Goal: Information Seeking & Learning: Learn about a topic

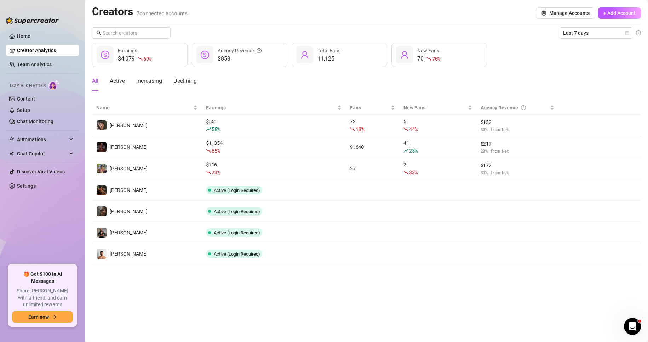
click at [55, 171] on link "Discover Viral Videos" at bounding box center [41, 172] width 48 height 6
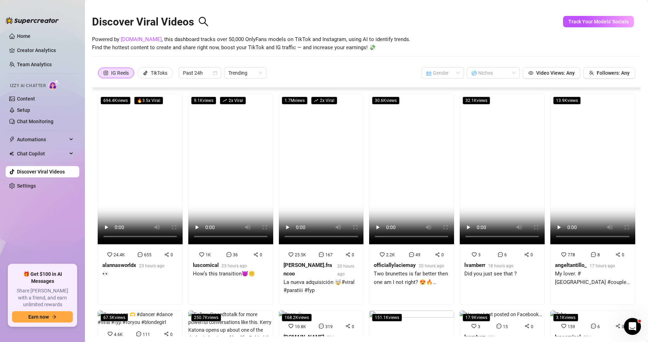
click at [468, 32] on div "Discover Viral Videos" at bounding box center [366, 20] width 549 height 30
click at [255, 5] on div "Discover Viral Videos" at bounding box center [366, 20] width 549 height 30
drag, startPoint x: 150, startPoint y: 36, endPoint x: 278, endPoint y: 37, distance: 127.8
click at [278, 37] on span "Powered by [DOMAIN_NAME] , this dashboard tracks over 50,000 OnlyFans models on…" at bounding box center [251, 43] width 319 height 17
click at [257, 41] on span "Powered by [DOMAIN_NAME] , this dashboard tracks over 50,000 OnlyFans models on…" at bounding box center [251, 43] width 319 height 17
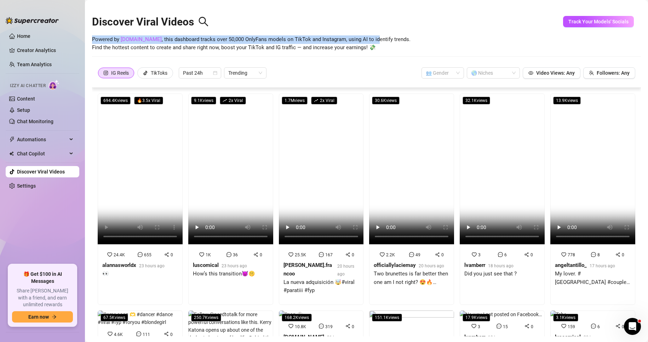
drag, startPoint x: 303, startPoint y: 35, endPoint x: 366, endPoint y: 41, distance: 62.9
click at [365, 41] on div "Discover Viral Videos Powered by [DOMAIN_NAME] , this dashboard tracks over 50,…" at bounding box center [366, 35] width 549 height 60
click at [411, 29] on div "Discover Viral Videos" at bounding box center [366, 20] width 549 height 30
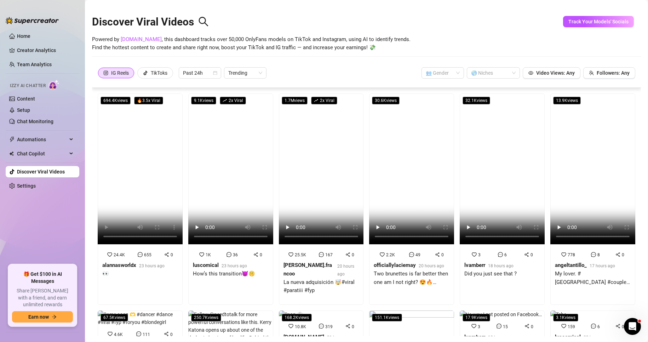
click at [585, 21] on span "Track Your Models' Socials" at bounding box center [598, 22] width 60 height 6
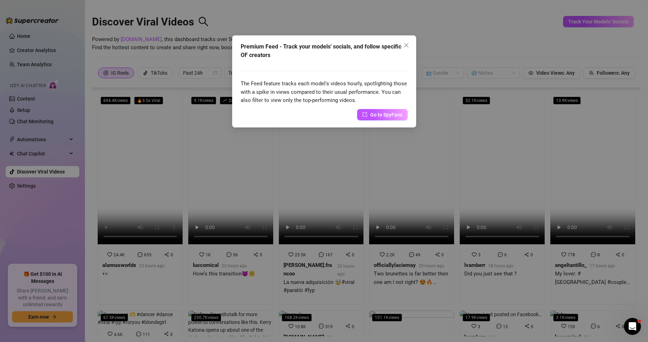
click at [373, 115] on span "Go to SpyFans" at bounding box center [386, 115] width 32 height 8
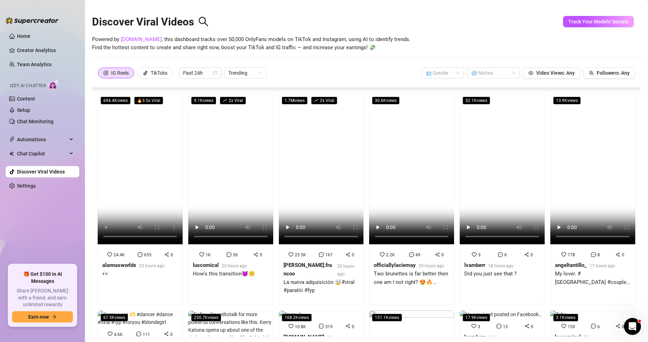
click at [483, 70] on div at bounding box center [489, 73] width 43 height 10
click at [441, 77] on input "search" at bounding box center [440, 73] width 28 height 11
click at [449, 56] on div at bounding box center [366, 56] width 549 height 0
click at [556, 71] on span "Video Views: Any" at bounding box center [555, 73] width 39 height 6
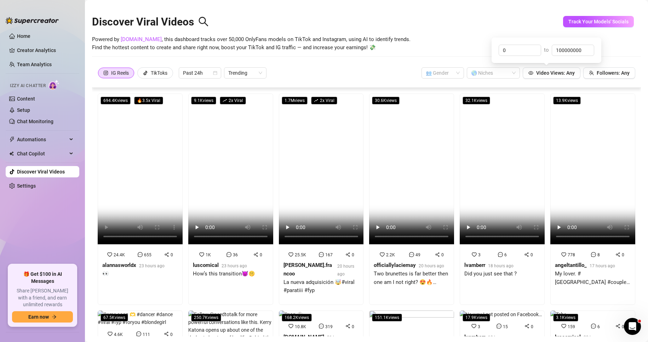
click at [609, 75] on span "Followers: Any" at bounding box center [613, 73] width 33 height 6
click at [409, 35] on div "Powered by [DOMAIN_NAME] , this dashboard tracks over 50,000 OnlyFans models on…" at bounding box center [366, 43] width 549 height 17
click at [208, 164] on video at bounding box center [230, 168] width 85 height 151
click at [469, 69] on div at bounding box center [489, 73] width 43 height 10
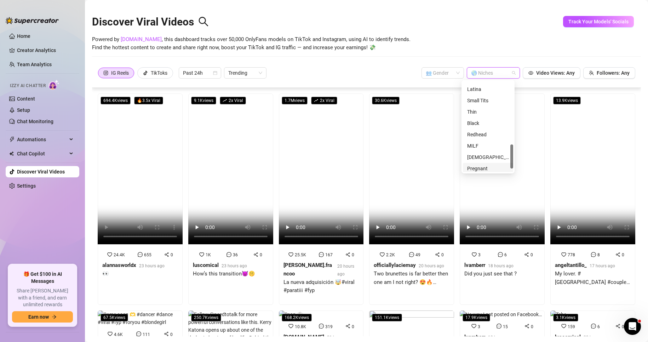
scroll to position [212, 0]
click at [475, 100] on div "Latina" at bounding box center [488, 101] width 42 height 8
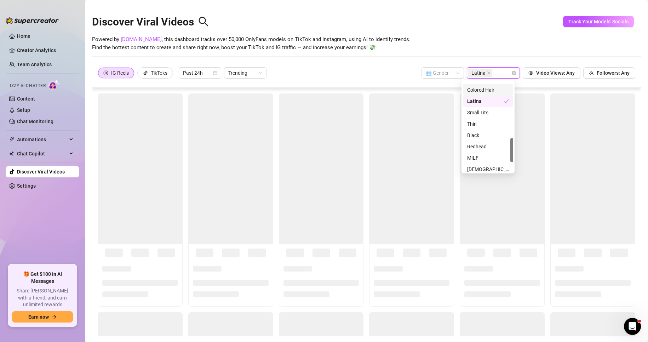
click at [473, 30] on div "Discover Viral Videos" at bounding box center [366, 20] width 549 height 30
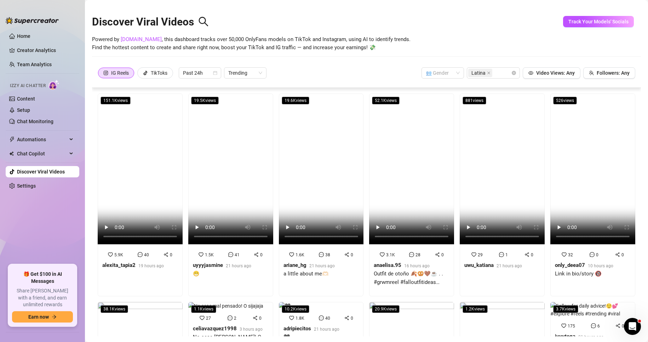
click at [124, 164] on video at bounding box center [140, 168] width 85 height 151
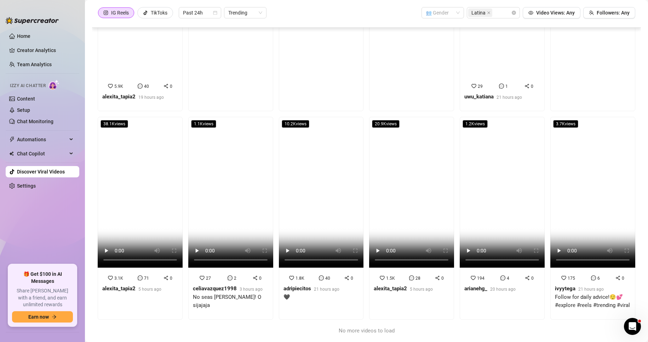
scroll to position [0, 0]
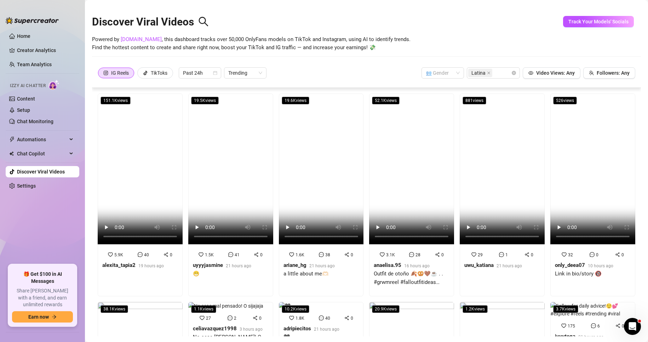
click at [151, 69] on div "TikToks" at bounding box center [155, 73] width 24 height 11
click at [139, 75] on input "TikToks" at bounding box center [139, 75] width 0 height 0
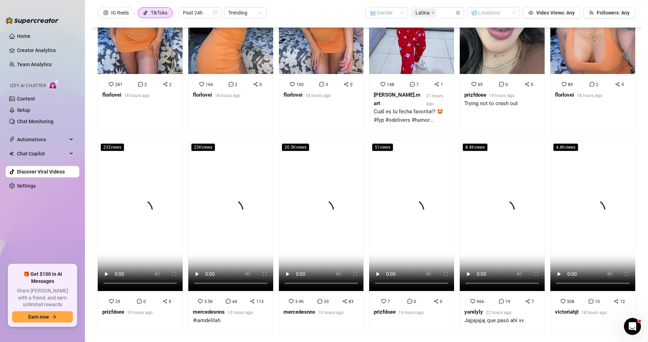
scroll to position [122, 0]
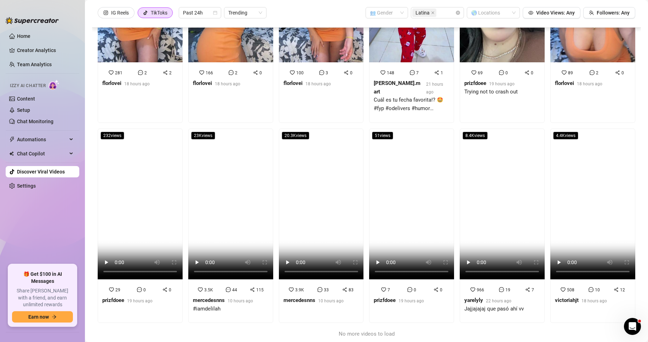
click at [390, 165] on video at bounding box center [411, 203] width 85 height 151
